Goal: Check status: Check status

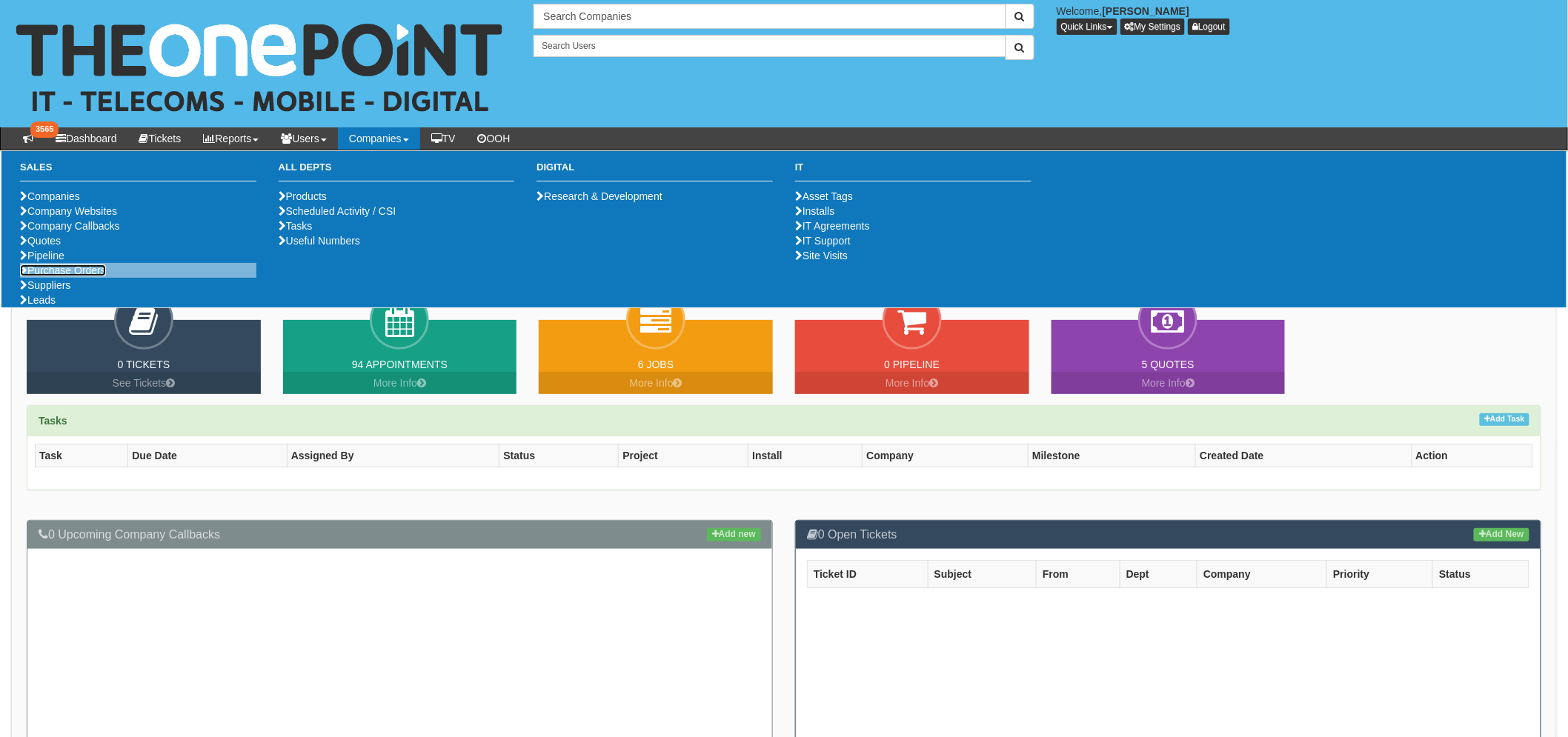
click at [79, 277] on link "Purchase Orders" at bounding box center [63, 270] width 86 height 12
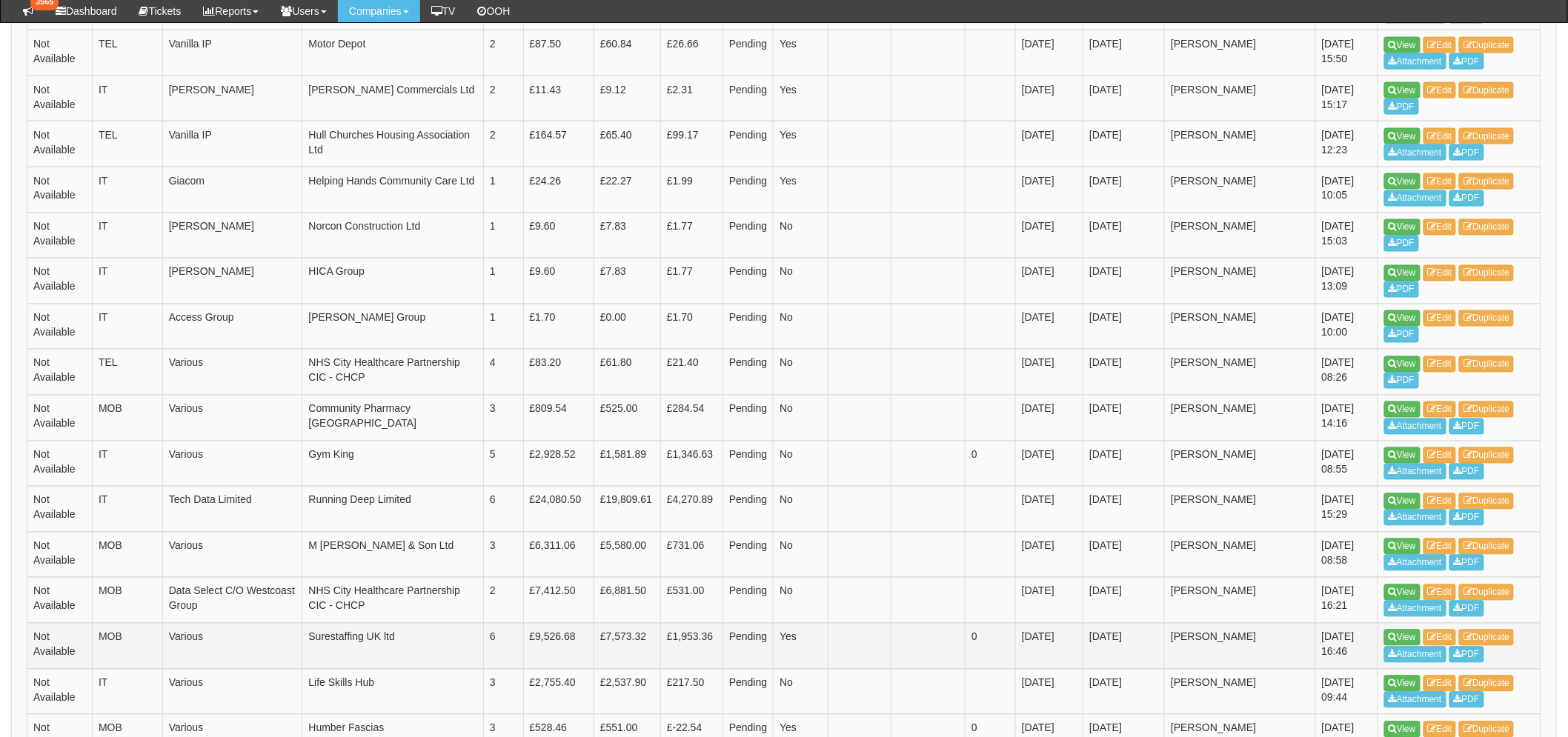
scroll to position [1070, 0]
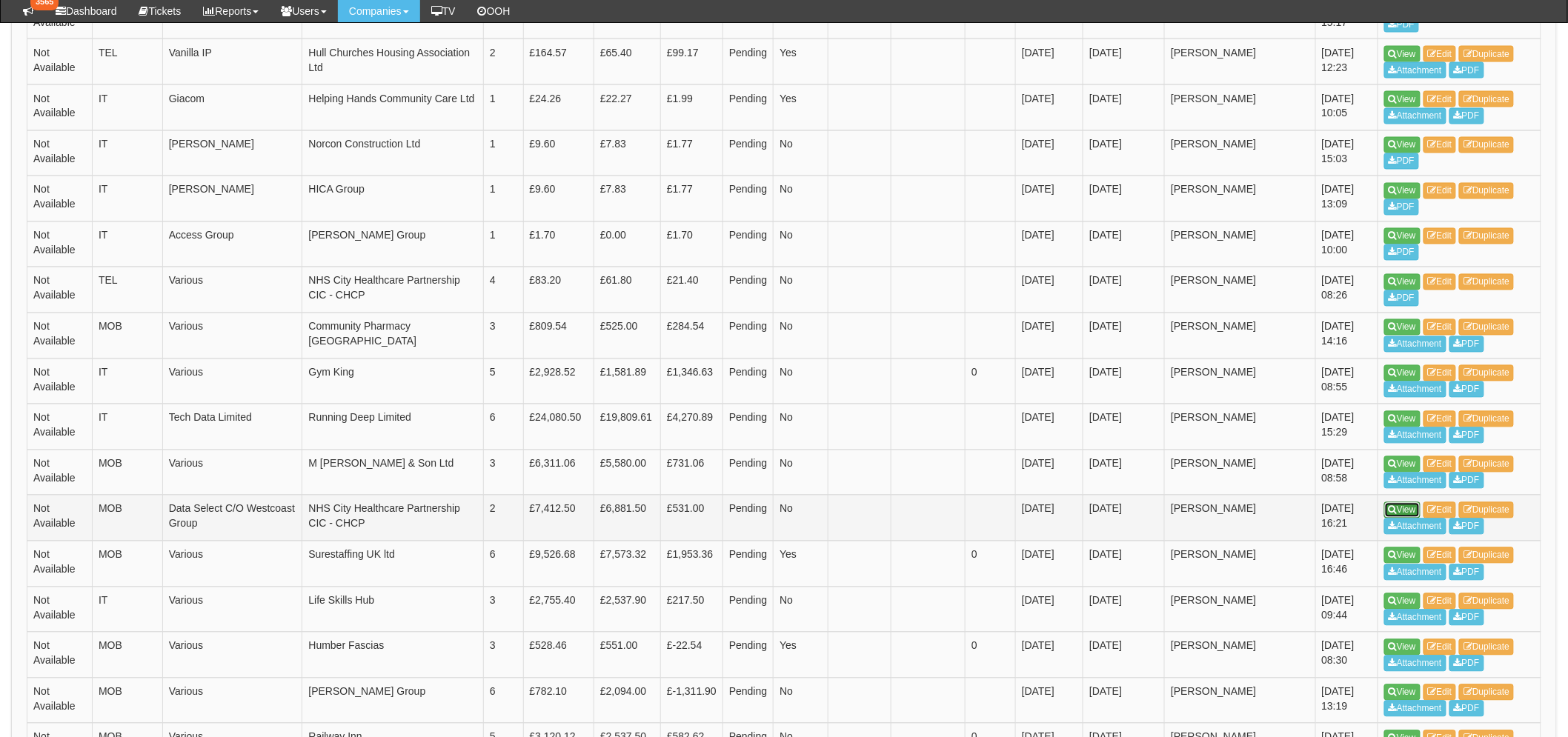
click at [1420, 508] on link "View" at bounding box center [1402, 510] width 36 height 16
